Goal: Task Accomplishment & Management: Use online tool/utility

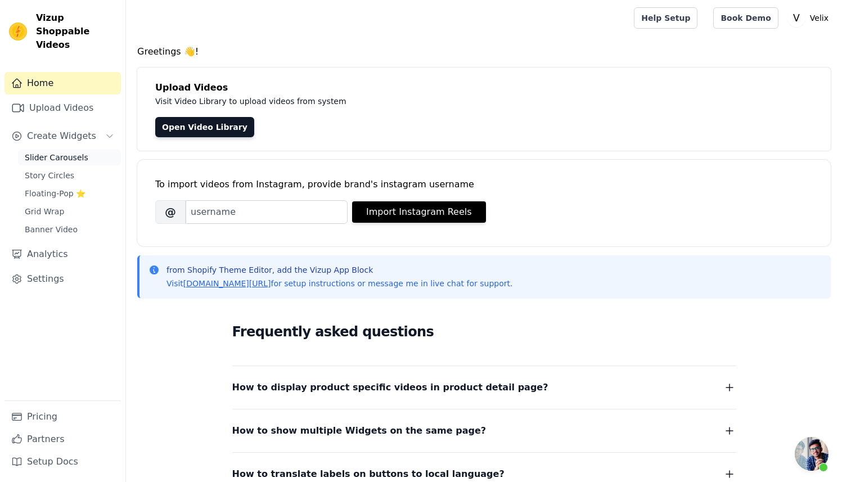
click at [50, 152] on span "Slider Carousels" at bounding box center [57, 157] width 64 height 11
click at [79, 151] on link "Slider Carousels" at bounding box center [69, 158] width 103 height 16
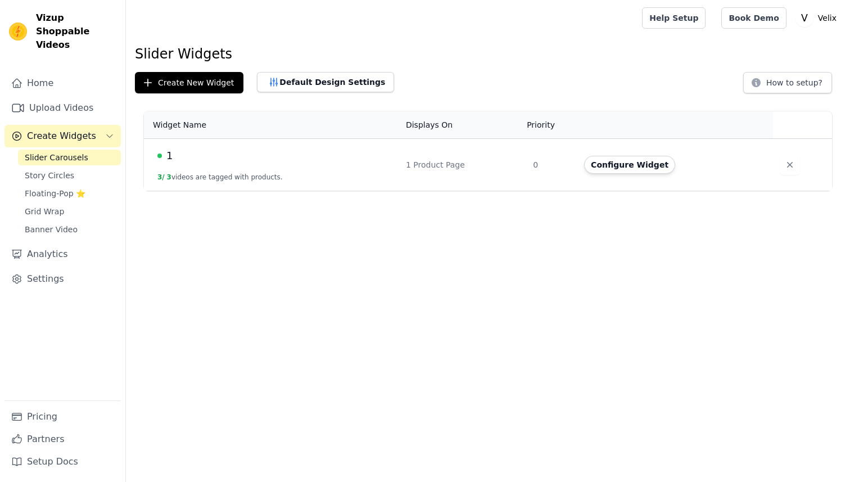
click at [330, 164] on td "1 3 / 3 videos are tagged with products." at bounding box center [271, 165] width 255 height 52
click at [619, 165] on button "Configure Widget" at bounding box center [629, 165] width 91 height 18
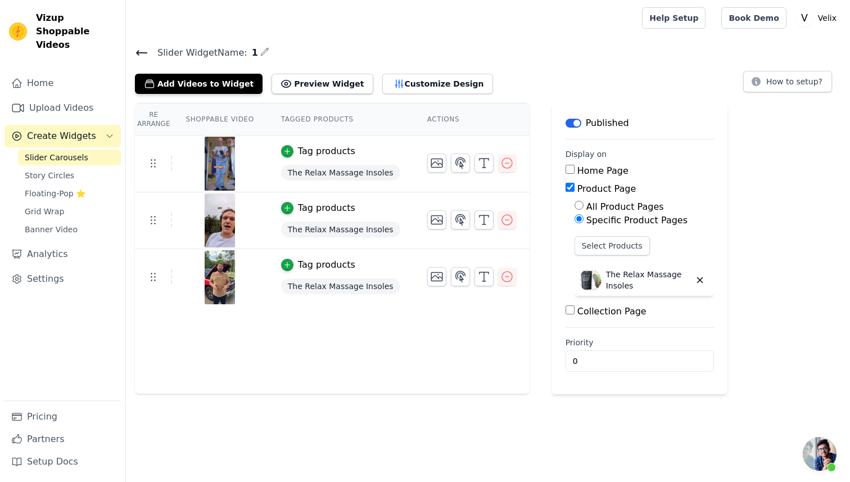
click at [310, 170] on span "The Relax Massage Insoles" at bounding box center [340, 173] width 119 height 16
click at [313, 173] on span "The Relax Massage Insoles" at bounding box center [340, 173] width 119 height 16
click at [284, 151] on icon "button" at bounding box center [287, 151] width 8 height 8
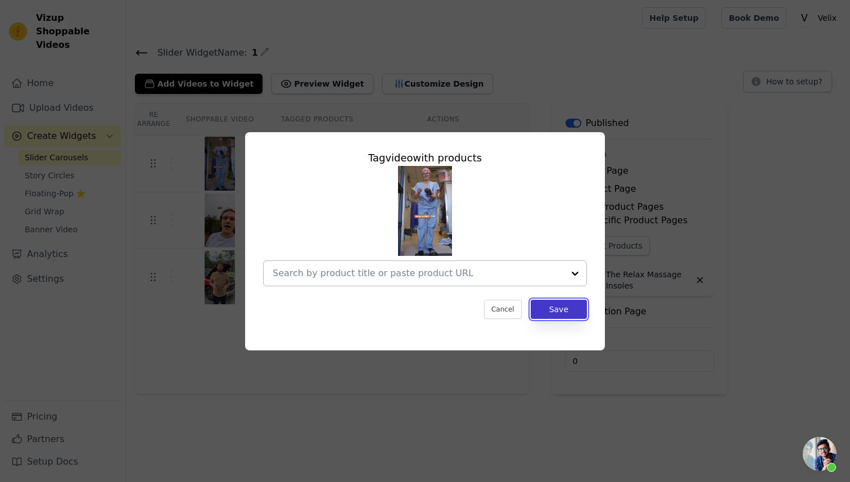
click at [584, 314] on button "Save" at bounding box center [559, 309] width 56 height 19
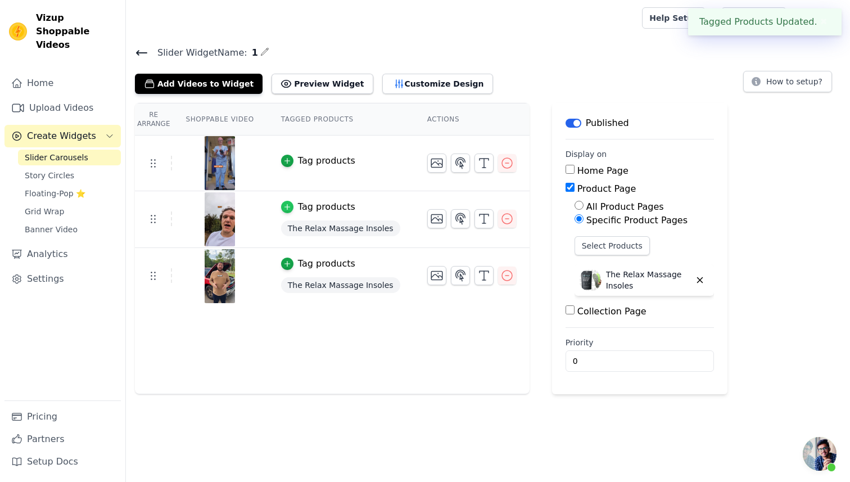
click at [287, 205] on icon "button" at bounding box center [287, 207] width 5 height 5
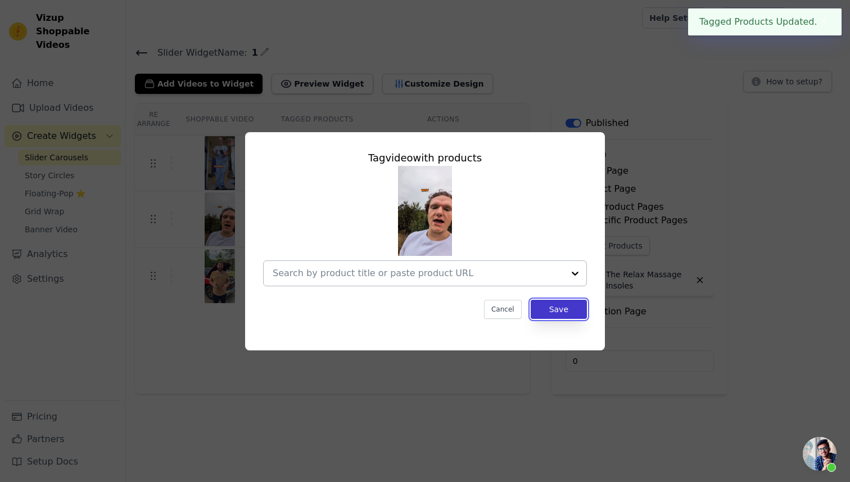
click at [551, 302] on button "Save" at bounding box center [559, 309] width 56 height 19
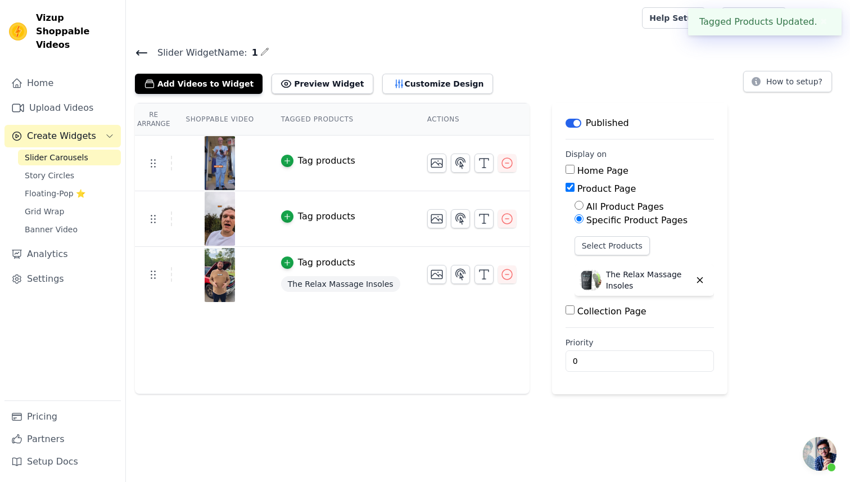
click at [301, 278] on span "The Relax Massage Insoles" at bounding box center [340, 284] width 119 height 16
click at [302, 280] on span "The Relax Massage Insoles" at bounding box center [340, 284] width 119 height 16
click at [309, 262] on div "Tag products" at bounding box center [326, 262] width 57 height 13
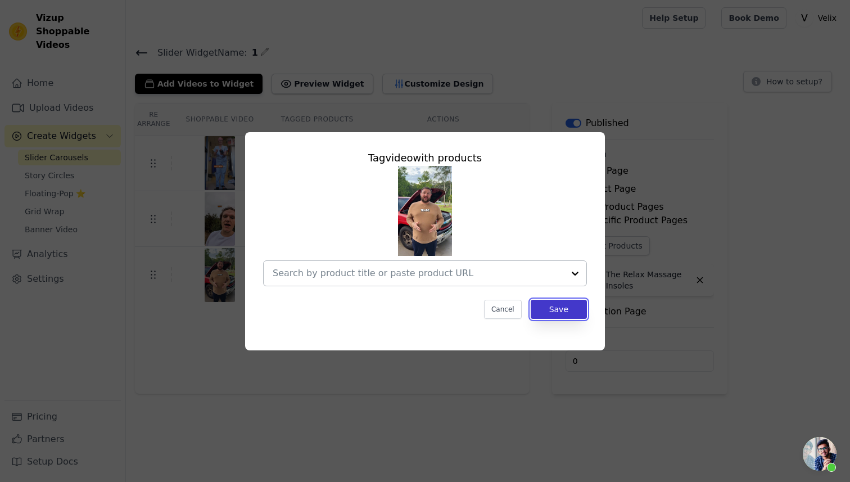
click at [574, 310] on button "Save" at bounding box center [559, 309] width 56 height 19
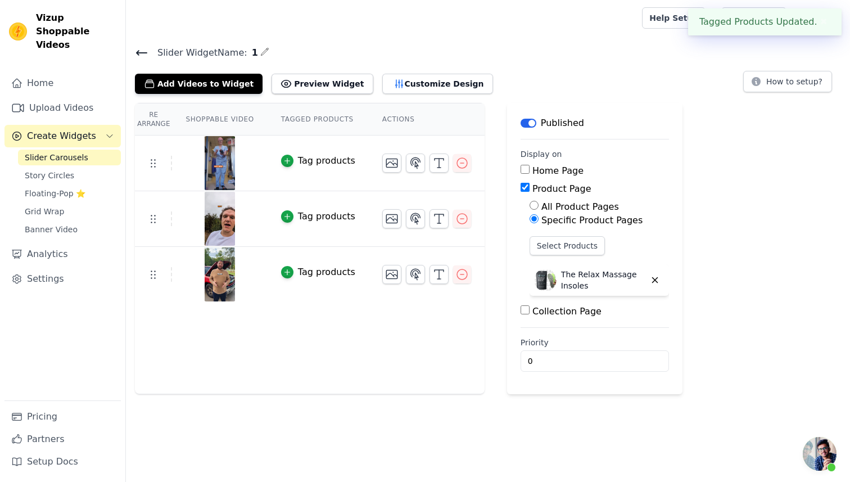
click at [827, 24] on button "✖" at bounding box center [824, 21] width 13 height 13
